Goal: Transaction & Acquisition: Purchase product/service

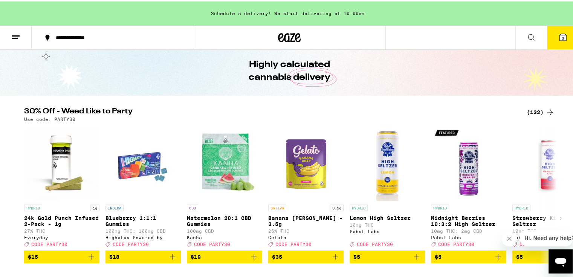
scroll to position [58, 0]
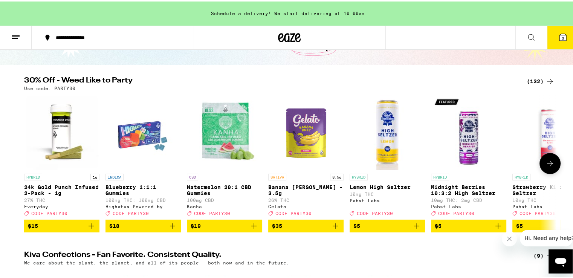
click at [546, 162] on icon at bounding box center [550, 162] width 9 height 9
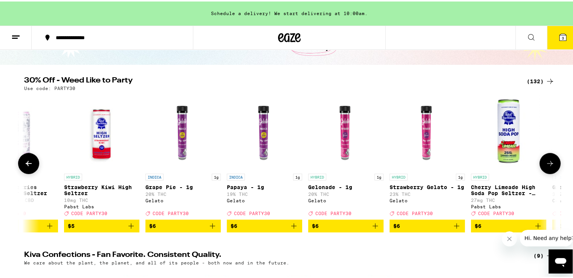
click at [546, 162] on icon at bounding box center [550, 162] width 9 height 9
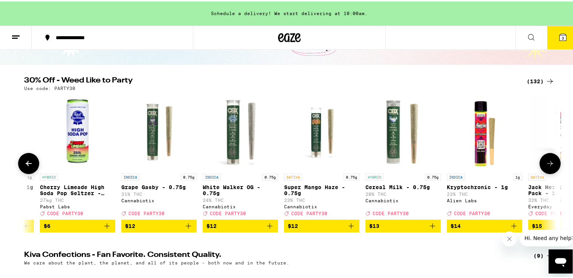
scroll to position [0, 897]
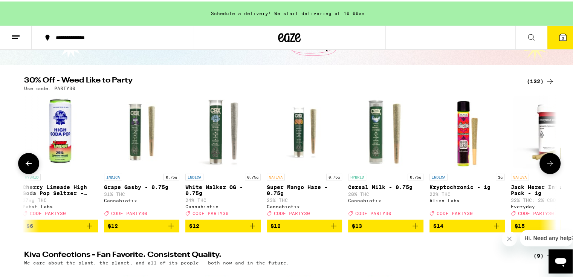
click at [546, 162] on icon at bounding box center [550, 162] width 9 height 9
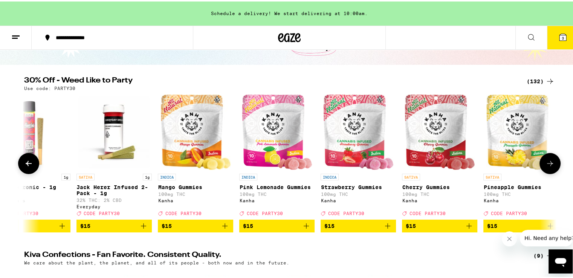
scroll to position [0, 1346]
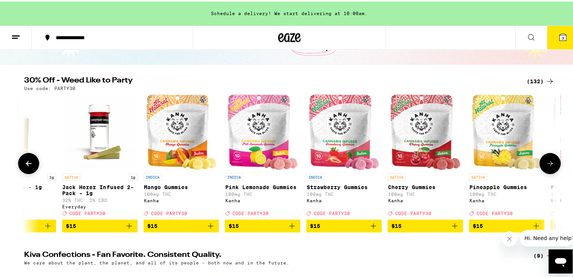
click at [546, 162] on icon at bounding box center [550, 162] width 9 height 9
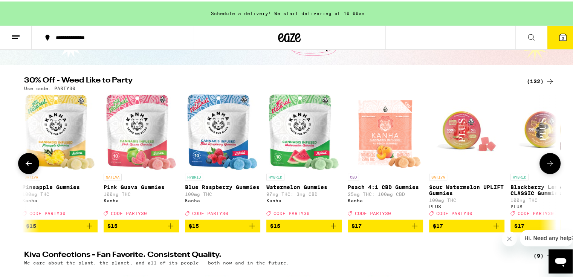
scroll to position [0, 1795]
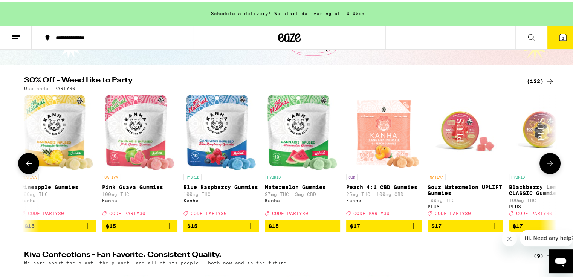
click at [546, 162] on icon at bounding box center [550, 162] width 9 height 9
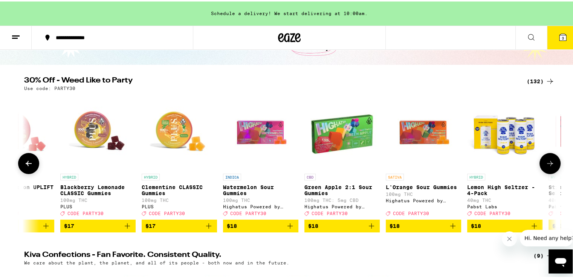
click at [546, 162] on icon at bounding box center [550, 162] width 9 height 9
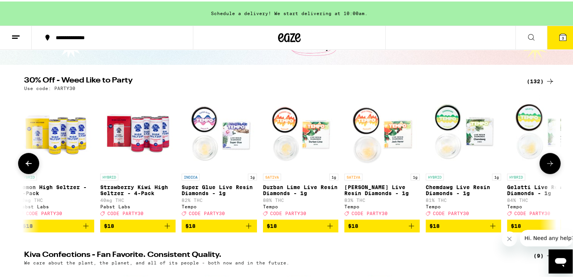
click at [546, 162] on icon at bounding box center [550, 162] width 9 height 9
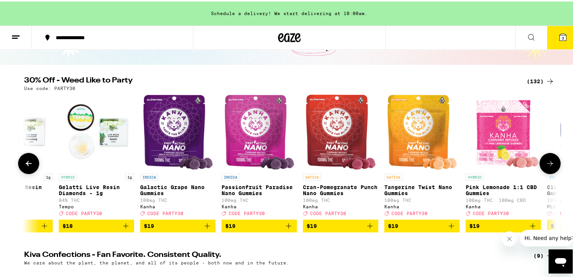
click at [546, 162] on icon at bounding box center [550, 162] width 9 height 9
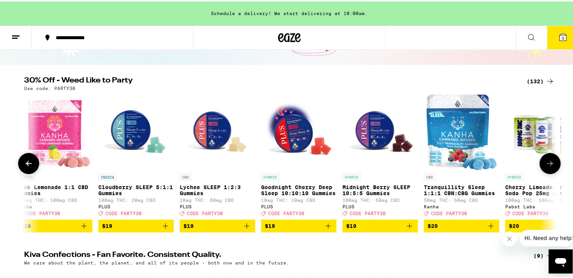
click at [546, 162] on icon at bounding box center [550, 162] width 9 height 9
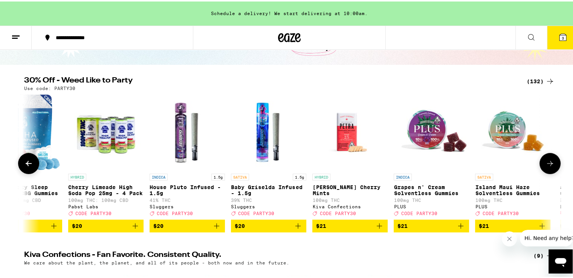
scroll to position [0, 4038]
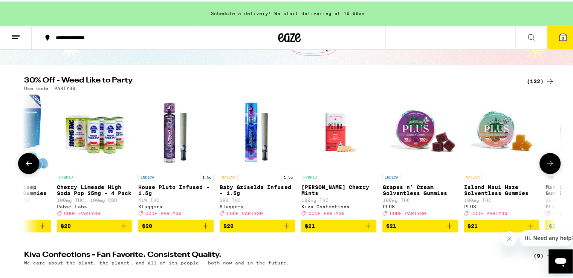
click at [546, 162] on icon at bounding box center [550, 162] width 9 height 9
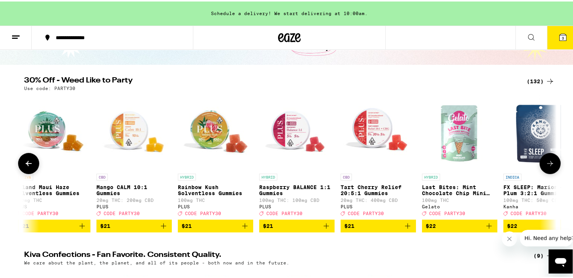
click at [546, 162] on icon at bounding box center [550, 162] width 9 height 9
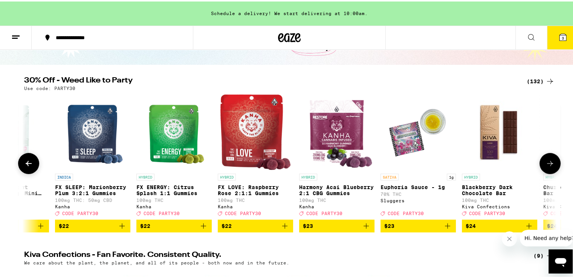
click at [546, 162] on icon at bounding box center [550, 162] width 9 height 9
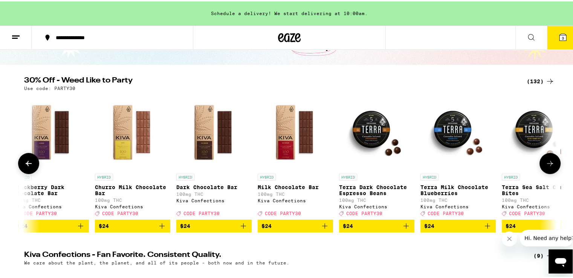
click at [546, 162] on icon at bounding box center [550, 162] width 9 height 9
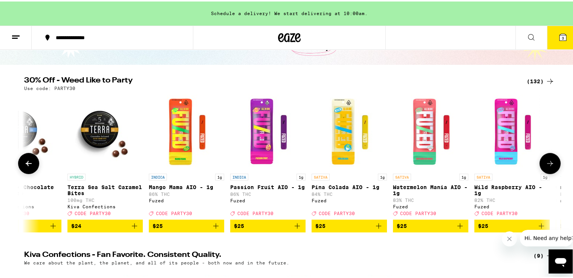
scroll to position [0, 5833]
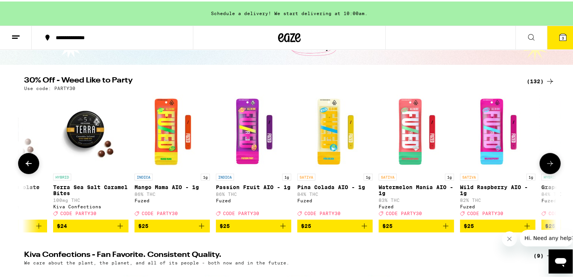
click at [546, 162] on icon at bounding box center [550, 162] width 9 height 9
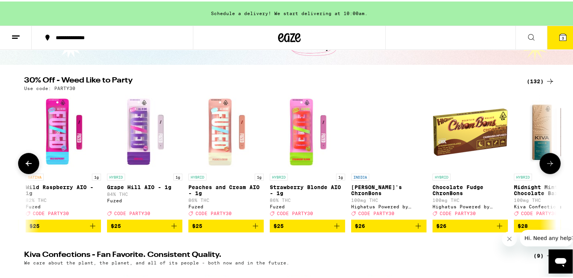
scroll to position [0, 6282]
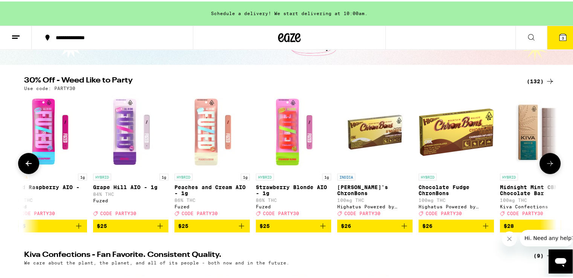
click at [546, 162] on icon at bounding box center [550, 162] width 9 height 9
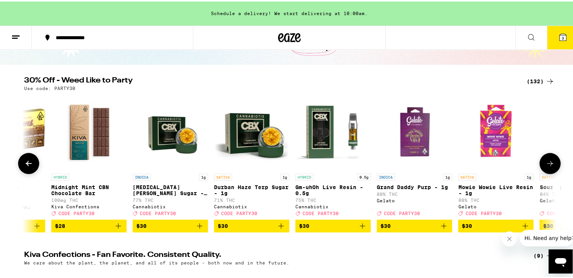
click at [546, 162] on icon at bounding box center [550, 162] width 9 height 9
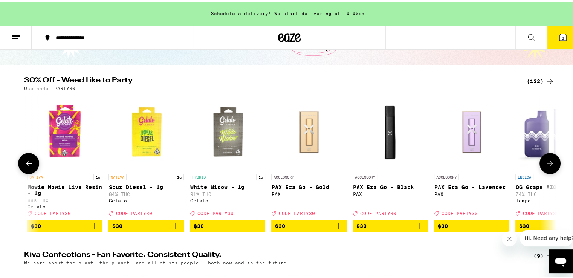
scroll to position [0, 7179]
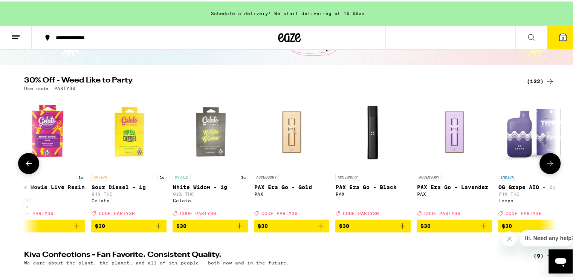
click at [546, 162] on icon at bounding box center [550, 162] width 9 height 9
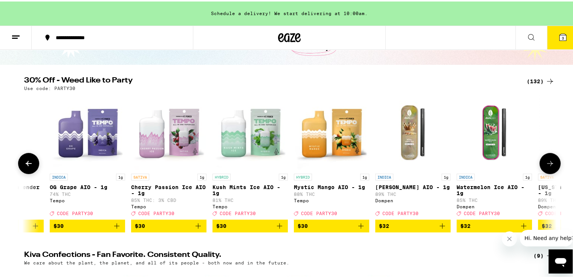
click at [546, 162] on icon at bounding box center [550, 162] width 9 height 9
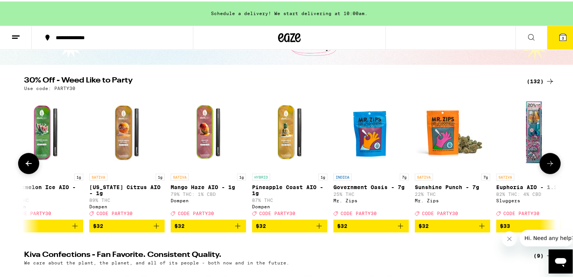
click at [546, 162] on icon at bounding box center [550, 162] width 9 height 9
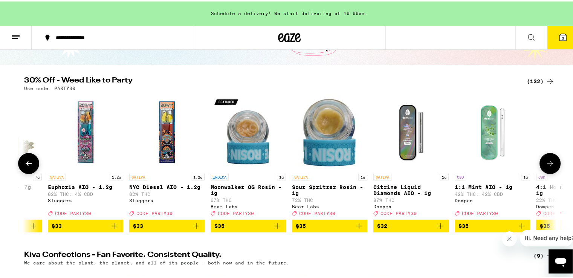
click at [546, 162] on icon at bounding box center [550, 162] width 9 height 9
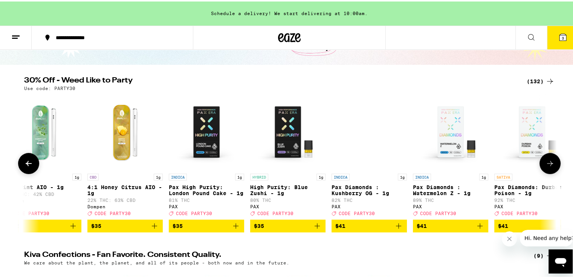
click at [546, 162] on icon at bounding box center [550, 162] width 9 height 9
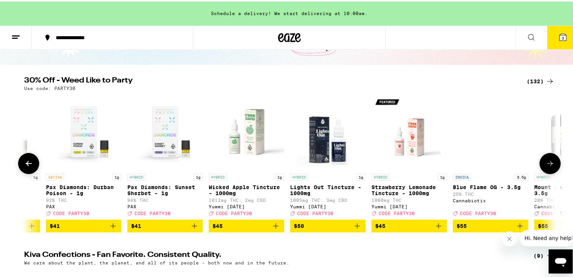
click at [546, 162] on icon at bounding box center [550, 162] width 9 height 9
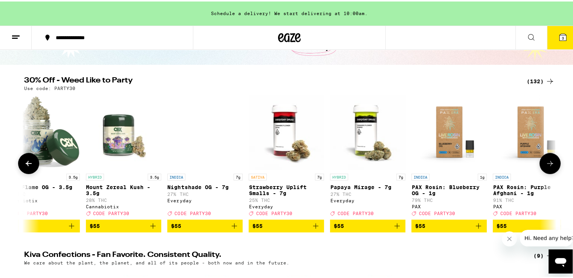
click at [546, 162] on icon at bounding box center [550, 162] width 9 height 9
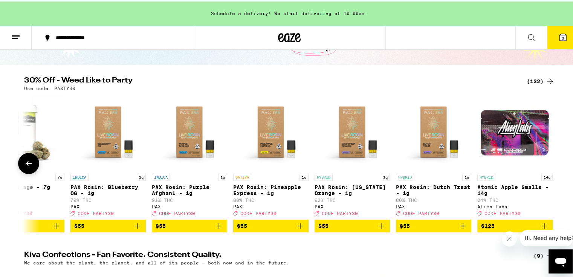
scroll to position [0, 10217]
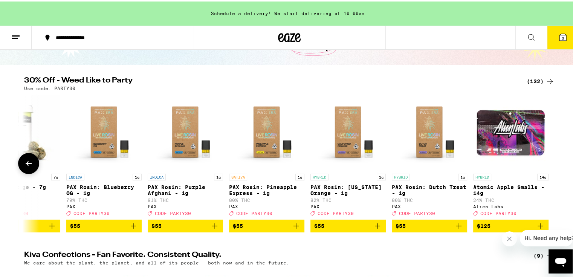
click at [544, 162] on div at bounding box center [550, 162] width 21 height 21
